Goal: Task Accomplishment & Management: Manage account settings

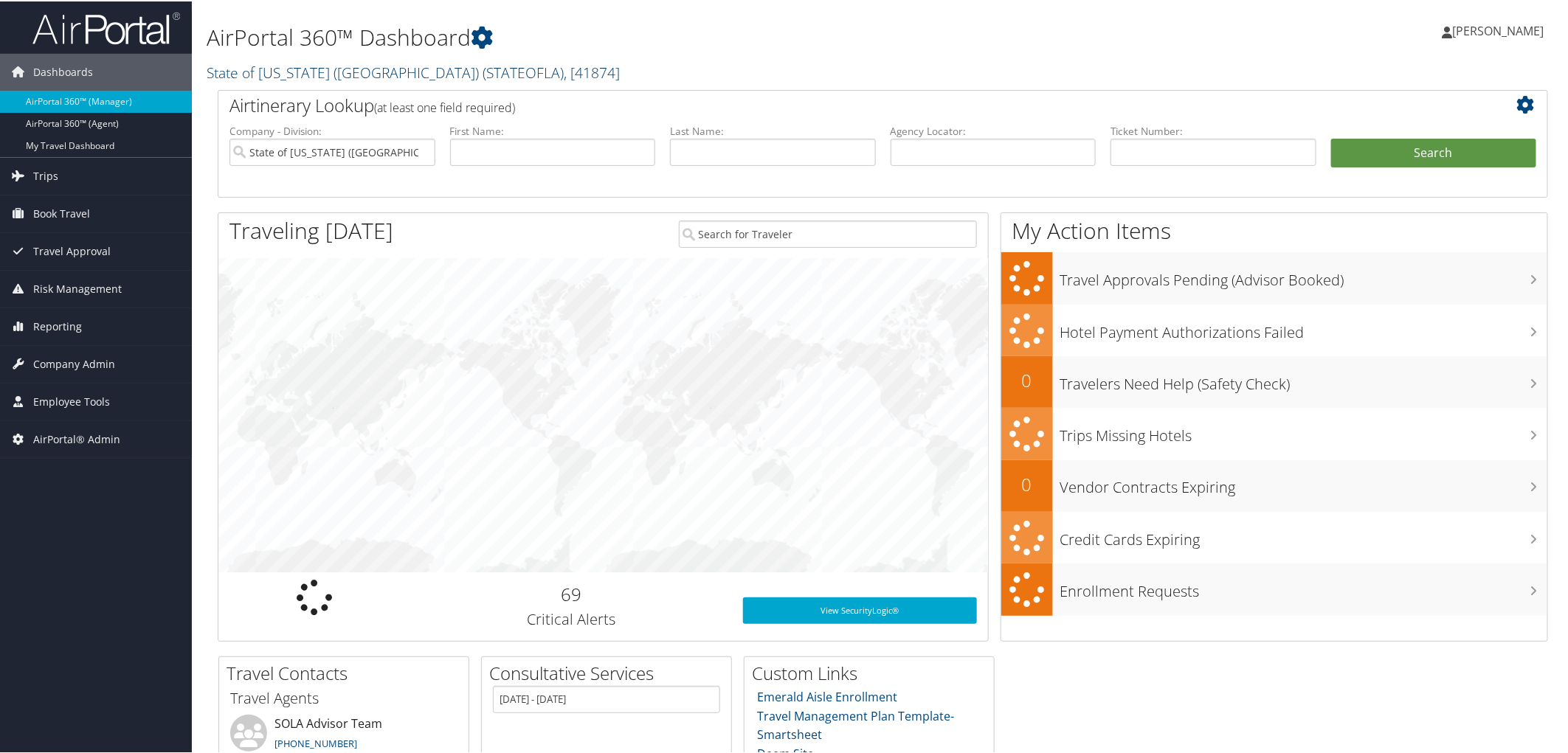
click at [352, 62] on link "State of Louisiana (SOLA) ( STATEOFLA ) , [ 41874 ]" at bounding box center [413, 71] width 413 height 20
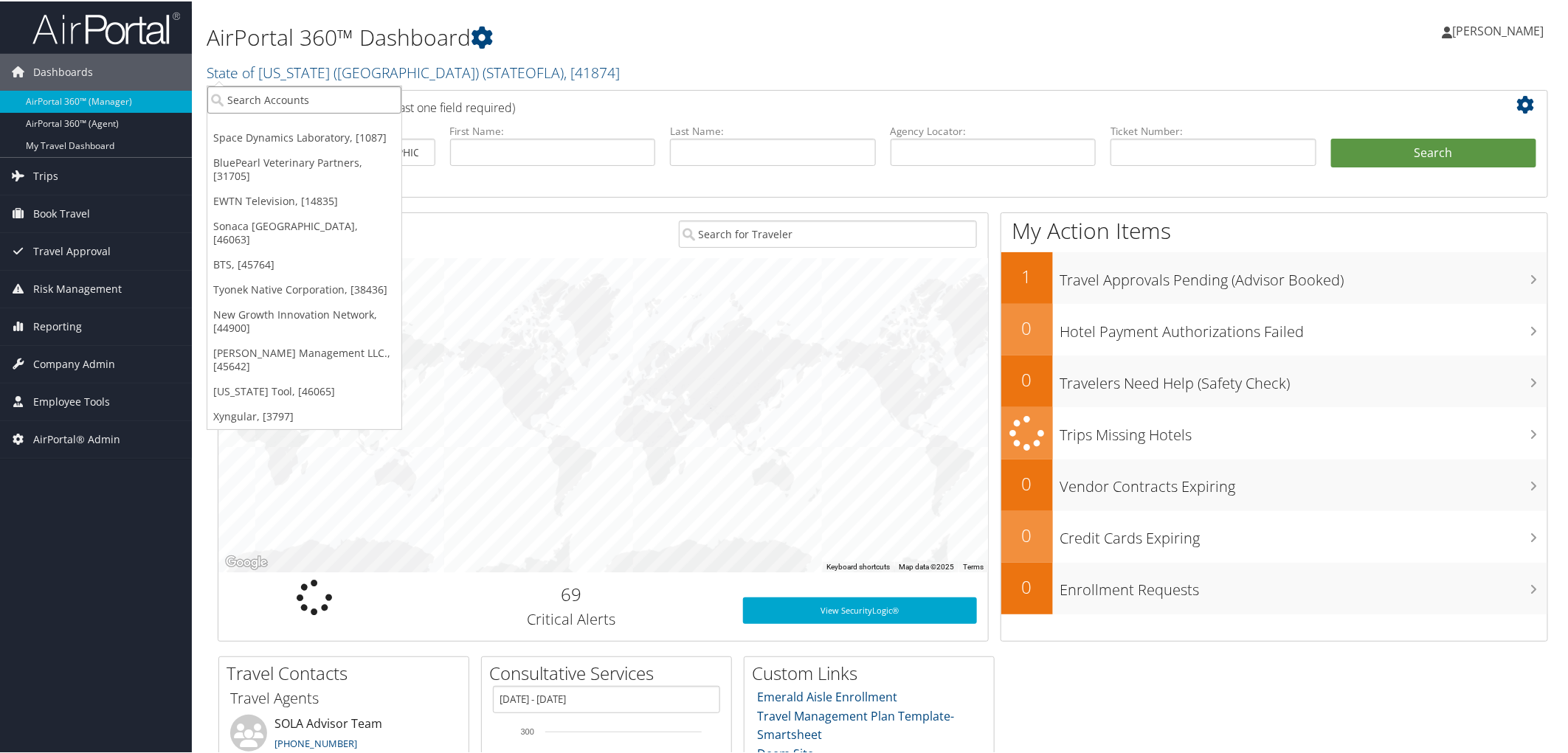
click at [332, 94] on input "search" at bounding box center [304, 99] width 194 height 27
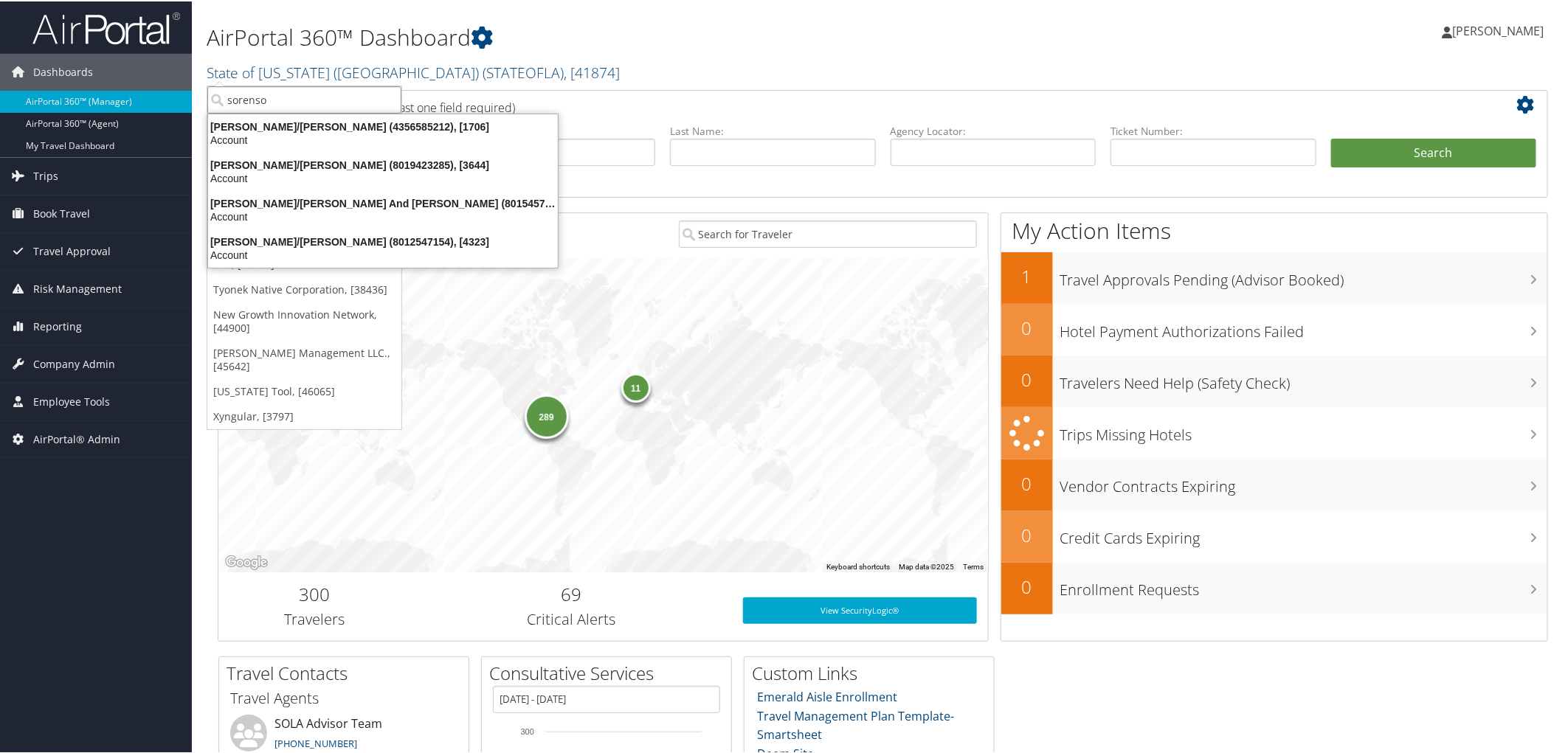
type input "sorenson"
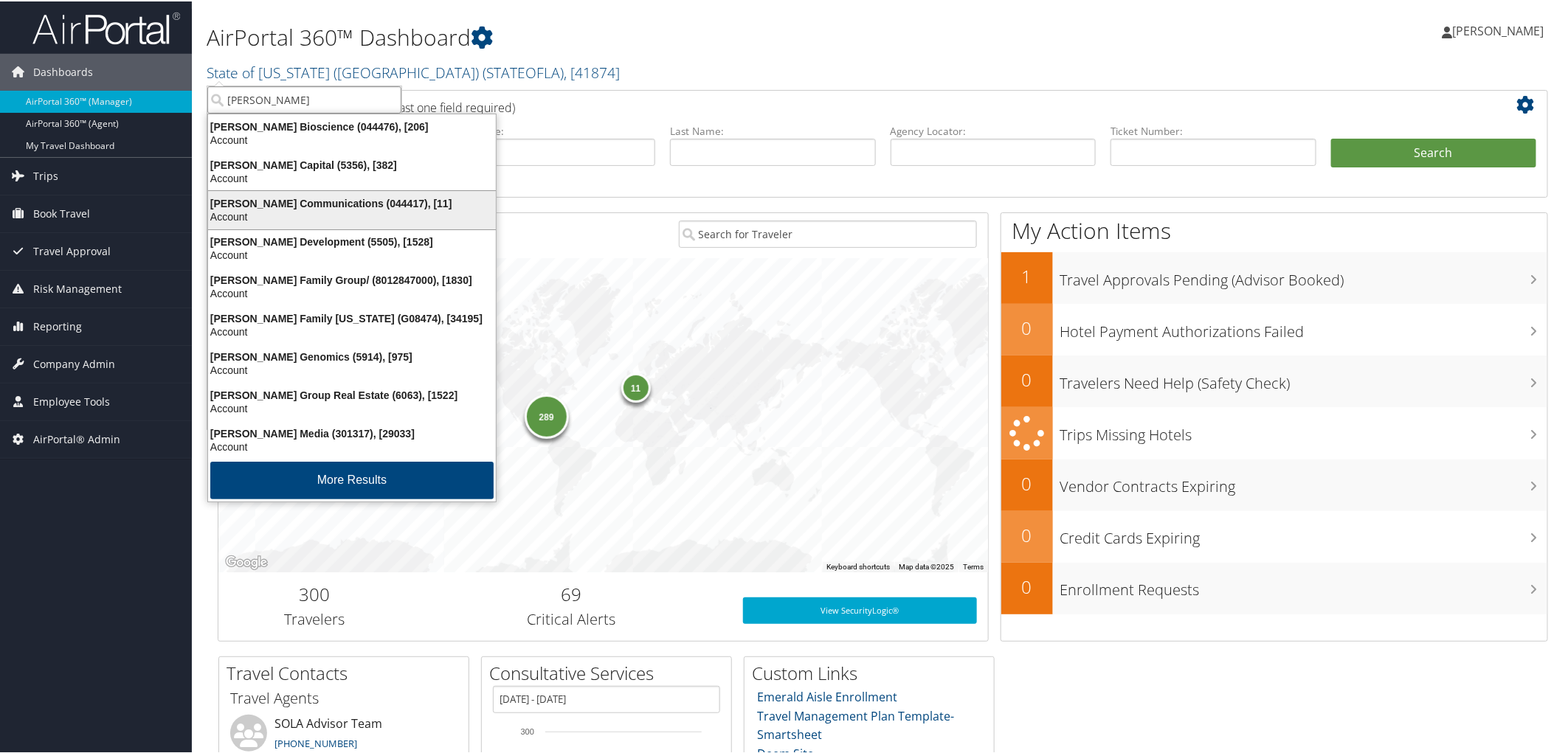
click at [325, 214] on div "Account" at bounding box center [351, 216] width 305 height 14
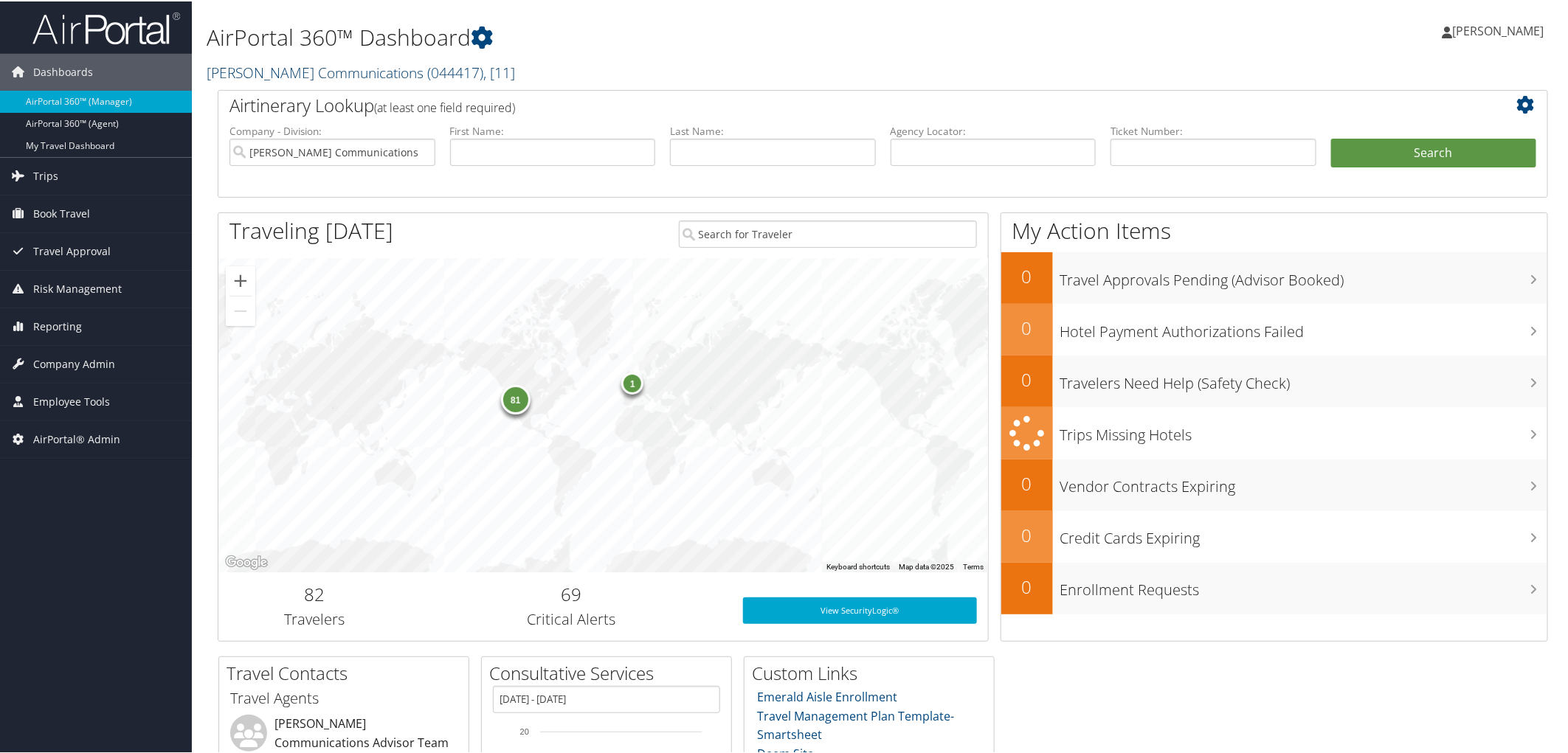
click at [281, 70] on link "[PERSON_NAME] Communications ( 044417 ) , [ 11 ]" at bounding box center [361, 71] width 308 height 20
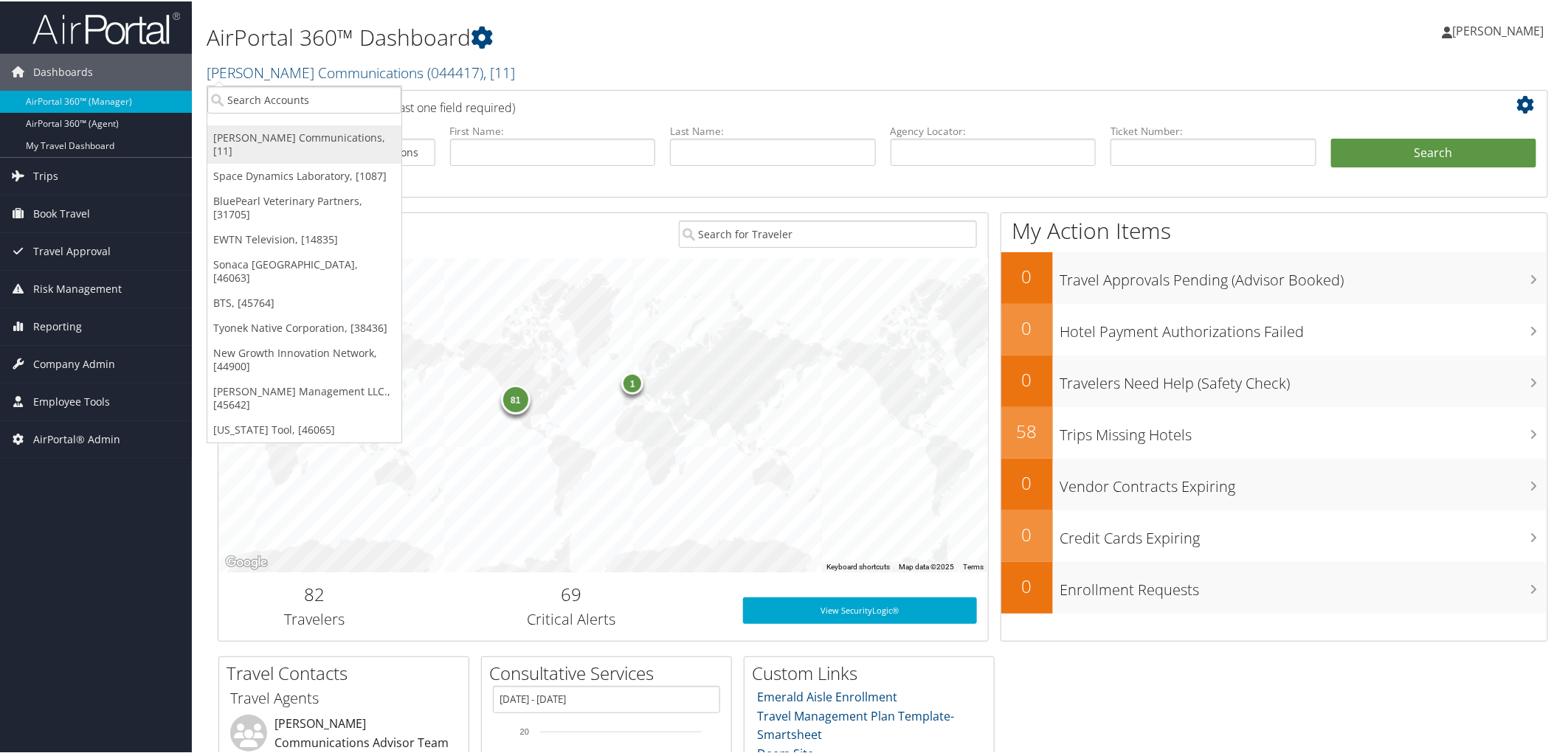
click at [277, 138] on link "[PERSON_NAME] Communications, [11]" at bounding box center [304, 142] width 194 height 38
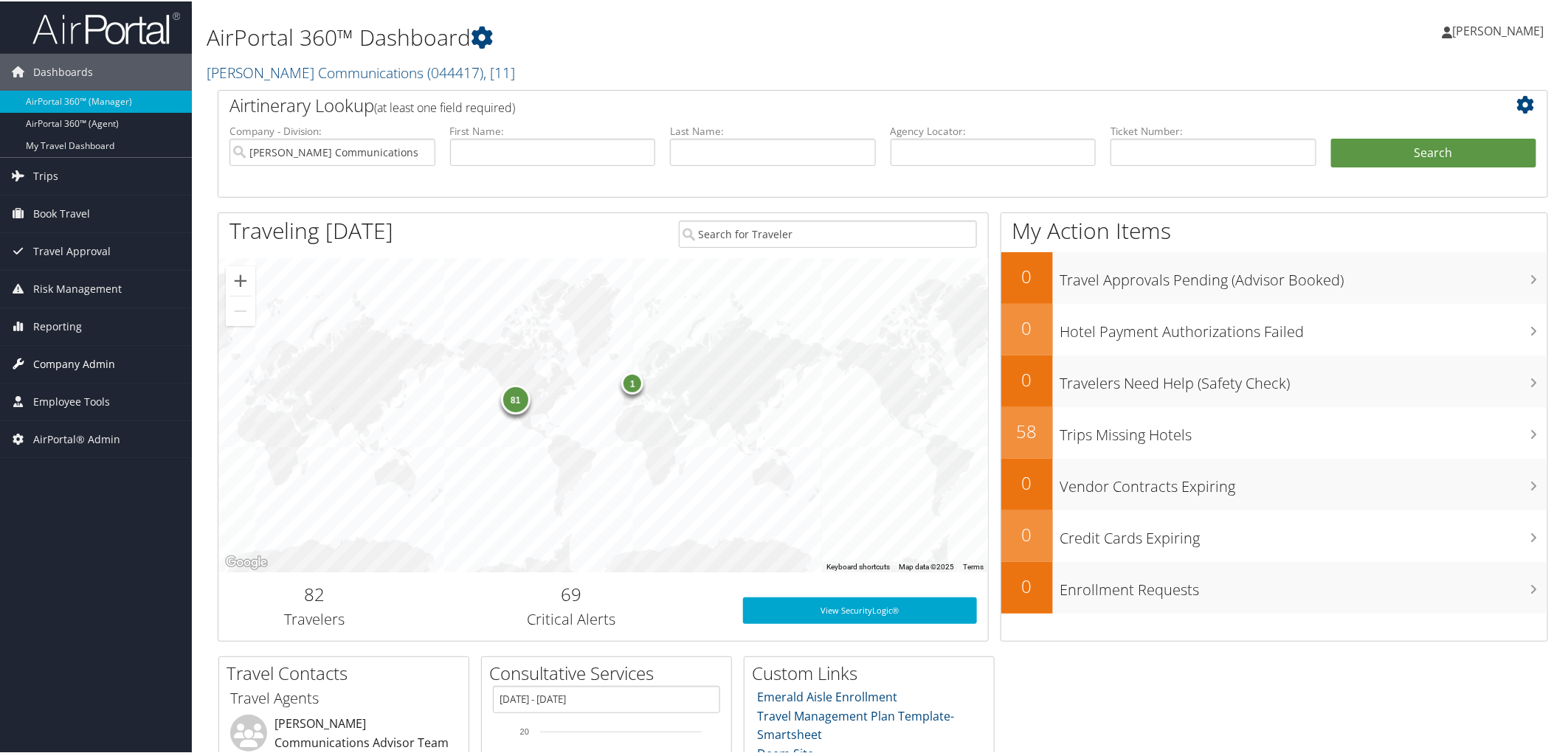
click at [89, 371] on span "Company Admin" at bounding box center [74, 363] width 82 height 37
click at [83, 362] on span "Company Admin" at bounding box center [74, 363] width 82 height 37
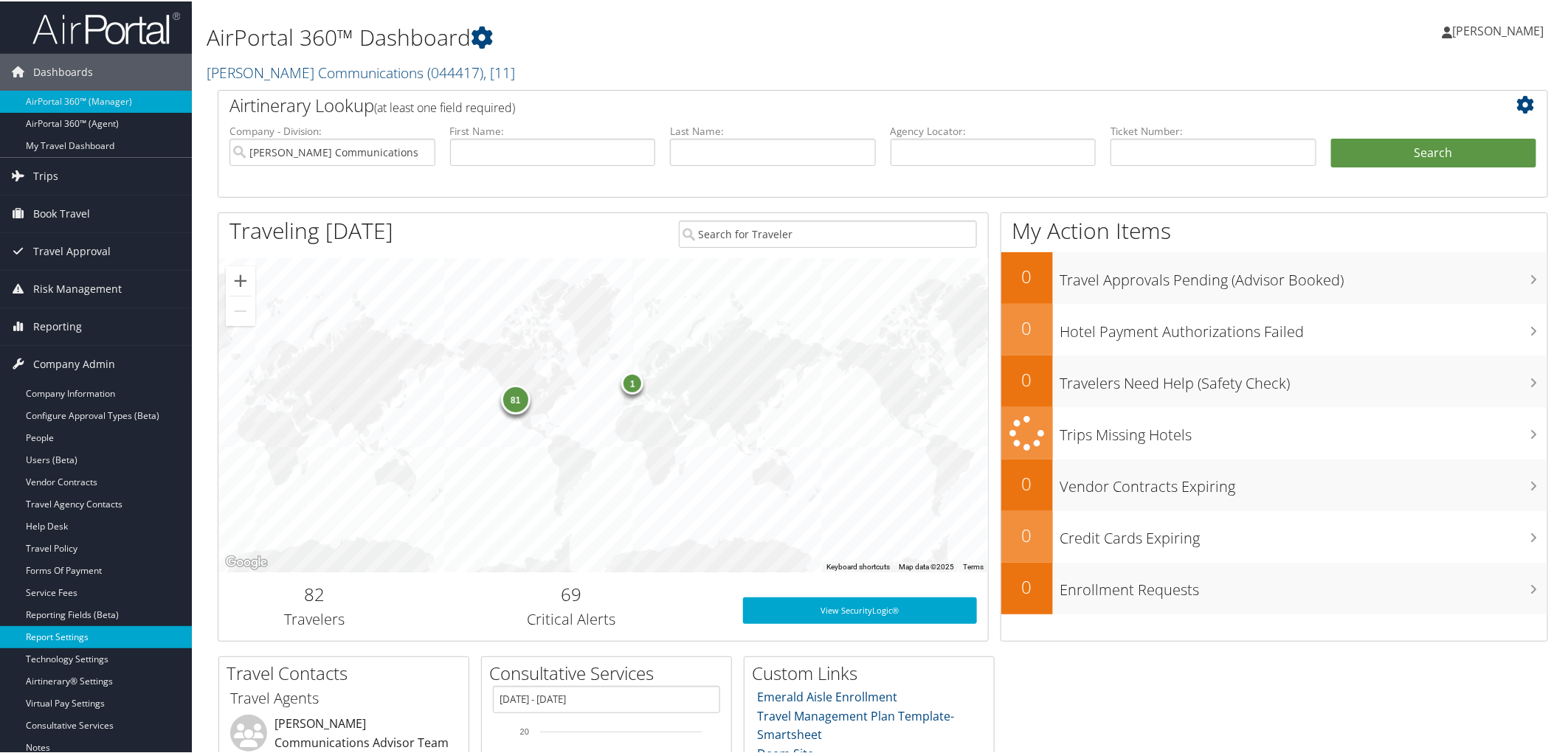
click at [80, 638] on link "Report Settings" at bounding box center [96, 636] width 192 height 22
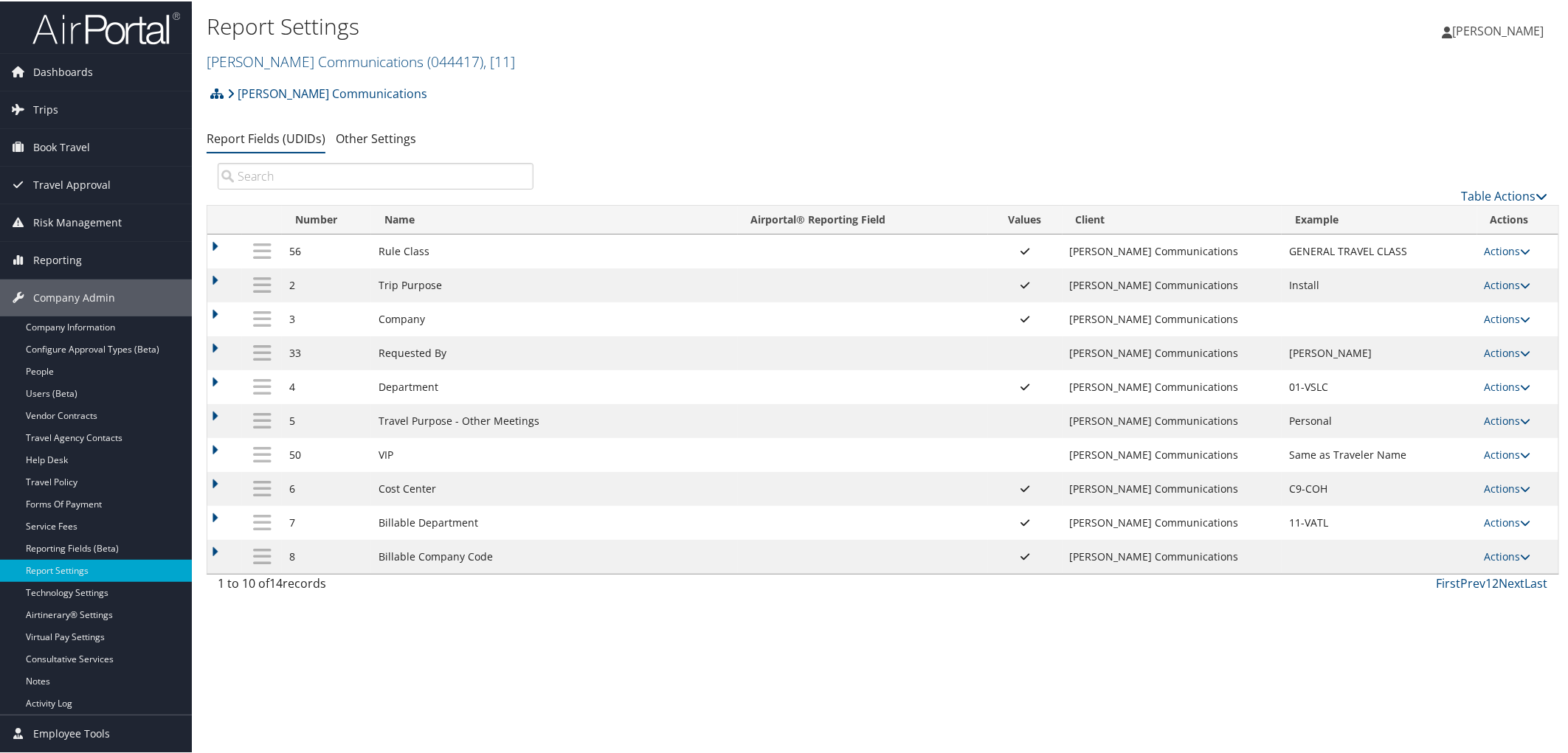
click at [1493, 590] on link "2" at bounding box center [1496, 582] width 7 height 17
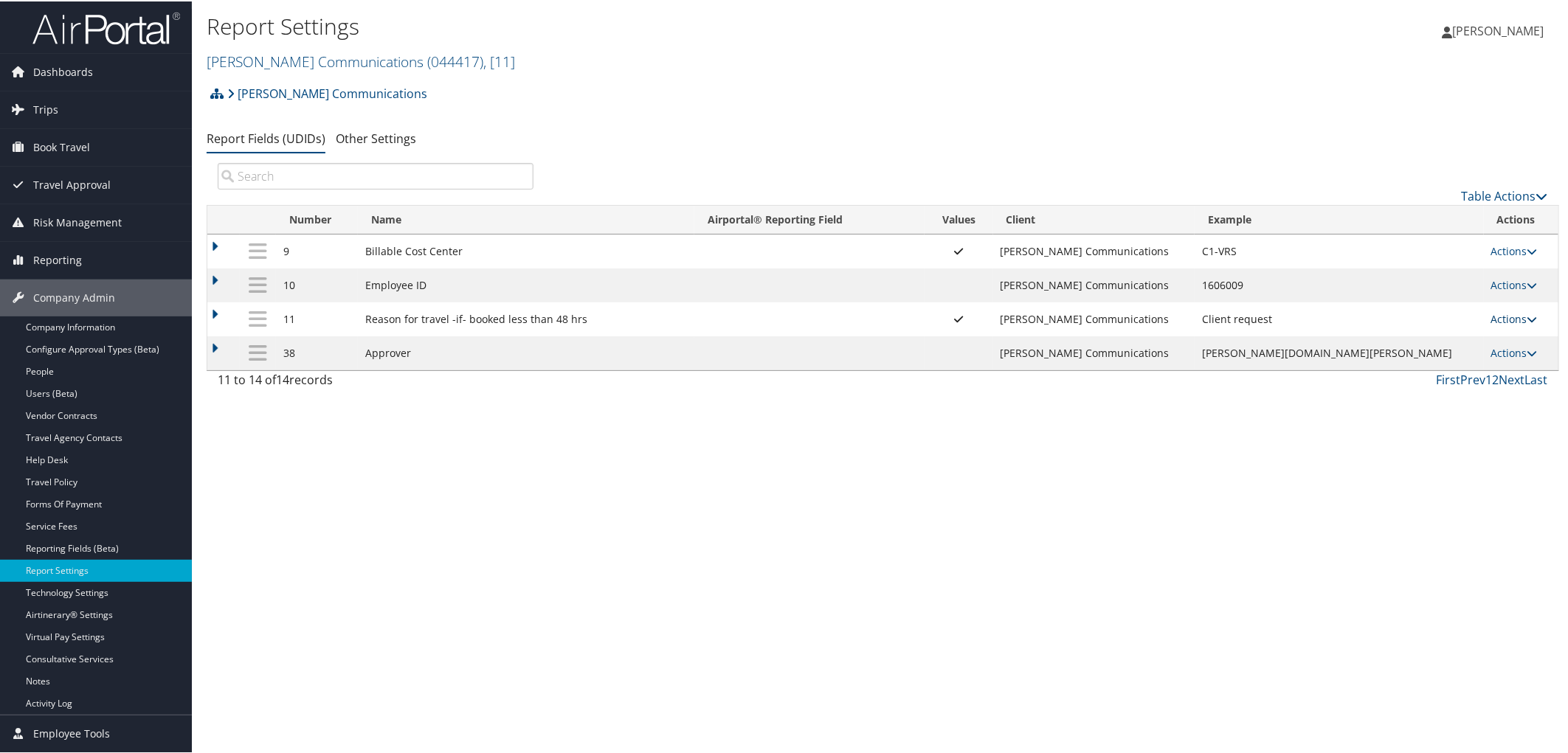
click at [1509, 317] on link "Actions" at bounding box center [1514, 318] width 47 height 14
click at [1465, 345] on link "Update Report Field Values" at bounding box center [1444, 342] width 159 height 25
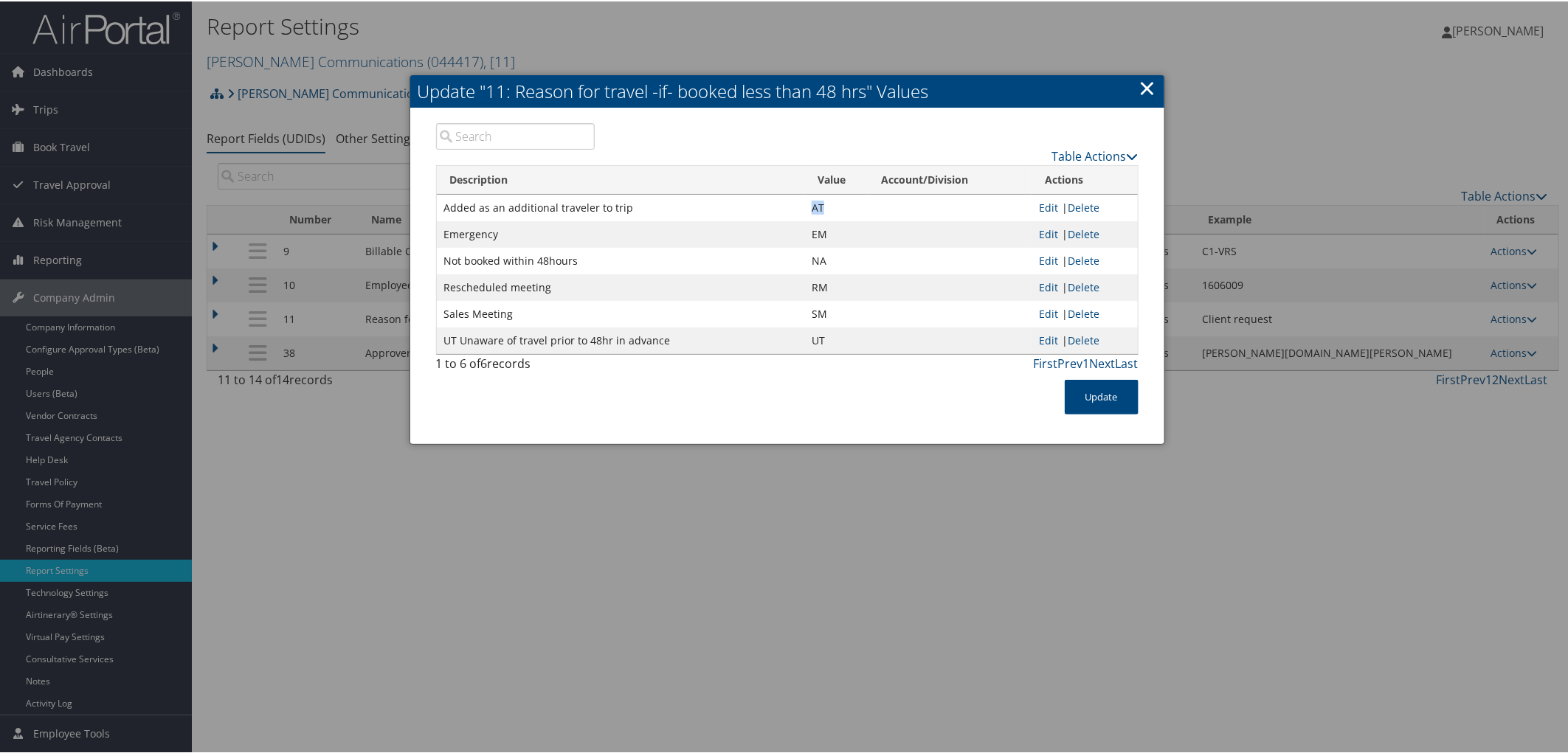
drag, startPoint x: 809, startPoint y: 204, endPoint x: 826, endPoint y: 205, distance: 17.0
click at [826, 205] on td "AT" at bounding box center [837, 206] width 64 height 26
copy td "AT"
click at [1144, 93] on link "×" at bounding box center [1147, 86] width 17 height 29
